Goal: Find specific page/section: Find specific page/section

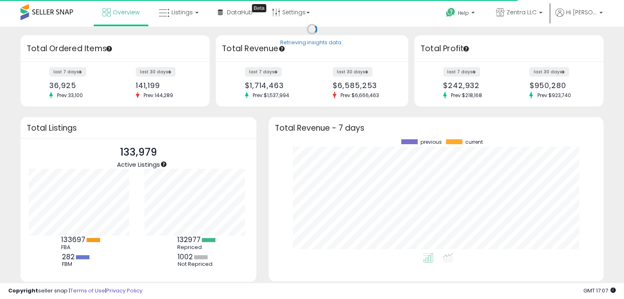
scroll to position [114, 318]
click at [176, 11] on span "Listings" at bounding box center [181, 12] width 21 height 8
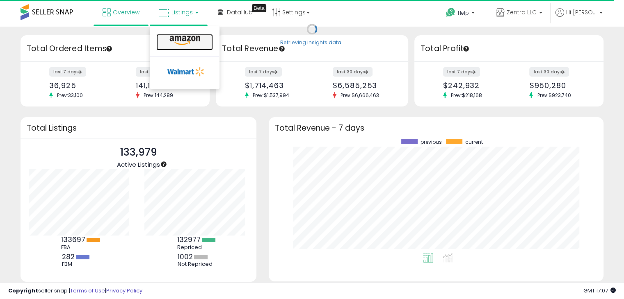
click at [181, 42] on icon at bounding box center [185, 40] width 36 height 11
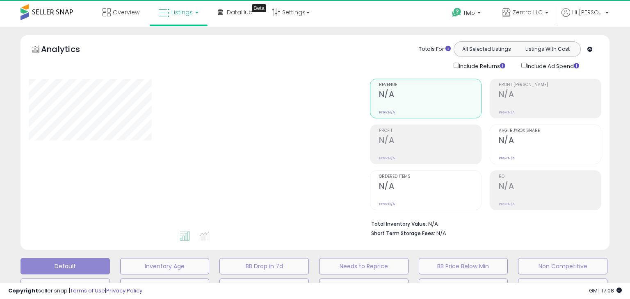
click at [205, 138] on div at bounding box center [193, 155] width 329 height 152
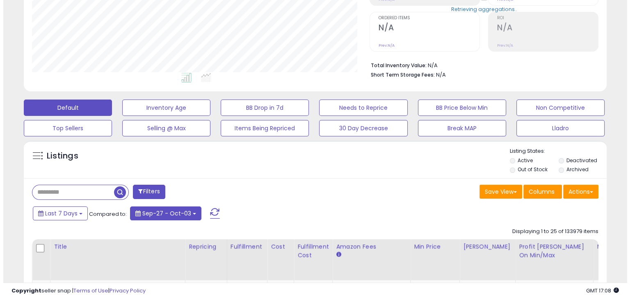
scroll to position [205, 0]
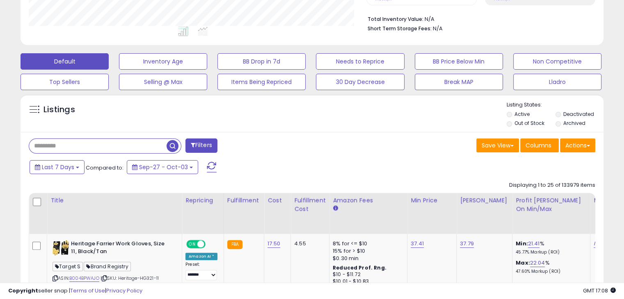
click at [71, 143] on input "text" at bounding box center [97, 146] width 137 height 14
type input "******"
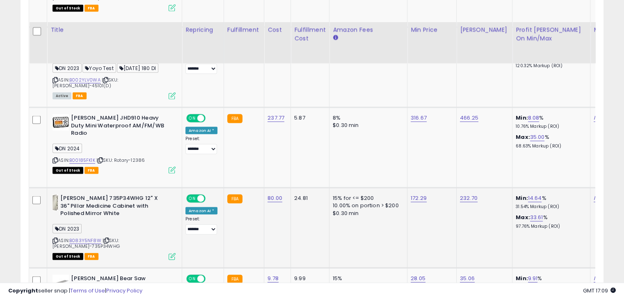
scroll to position [1730, 0]
